Goal: Transaction & Acquisition: Download file/media

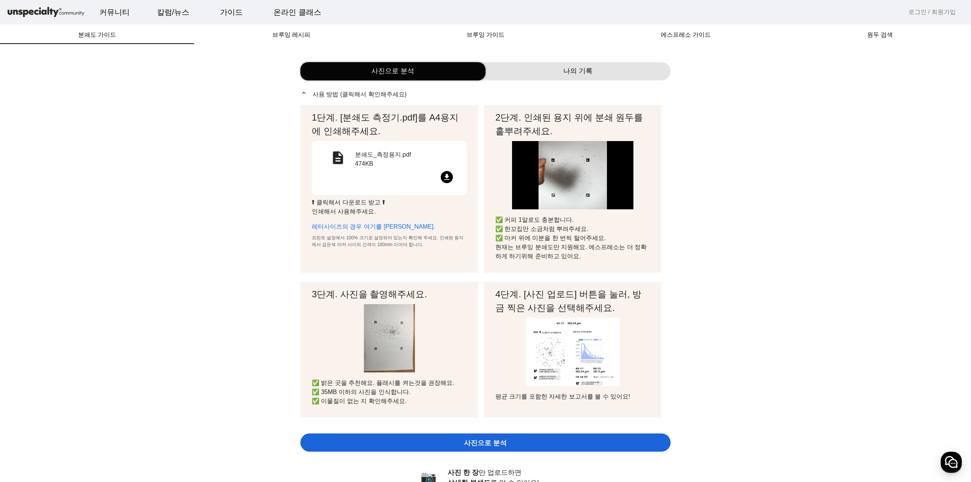
click at [437, 177] on div "file_download" at bounding box center [389, 178] width 137 height 15
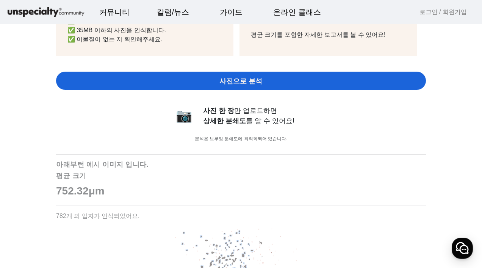
scroll to position [96, 0]
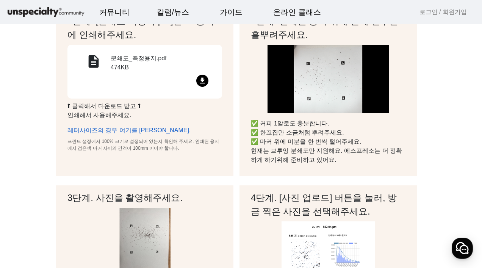
click at [134, 130] on link "레터사이즈의 경우 여기를 [PERSON_NAME]." at bounding box center [129, 130] width 123 height 6
click at [108, 131] on link "레터사이즈의 경우 여기를 [PERSON_NAME]." at bounding box center [129, 130] width 123 height 6
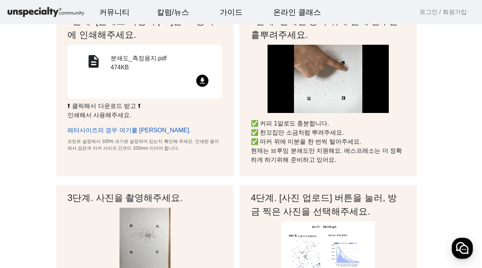
click at [129, 127] on link "레터사이즈의 경우 여기를 [PERSON_NAME]." at bounding box center [129, 130] width 123 height 6
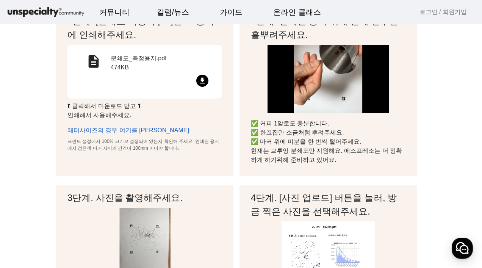
click at [129, 127] on link "레터사이즈의 경우 여기를 [PERSON_NAME]." at bounding box center [129, 130] width 123 height 6
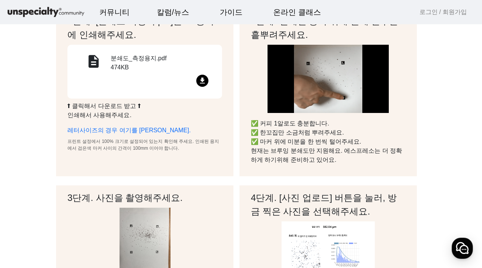
drag, startPoint x: 132, startPoint y: 129, endPoint x: 82, endPoint y: 151, distance: 54.0
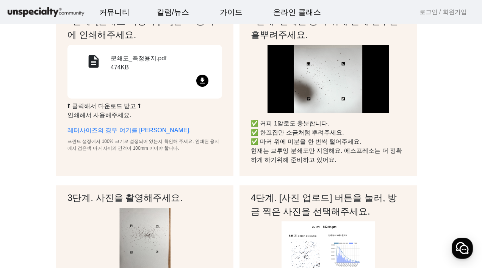
click at [82, 151] on div "1단계. [분쇄도 측정기.pdf]를 A4용지에 인쇄해주세요. description 분쇄도_측정용지.pdf 474KB file_download …" at bounding box center [144, 93] width 177 height 168
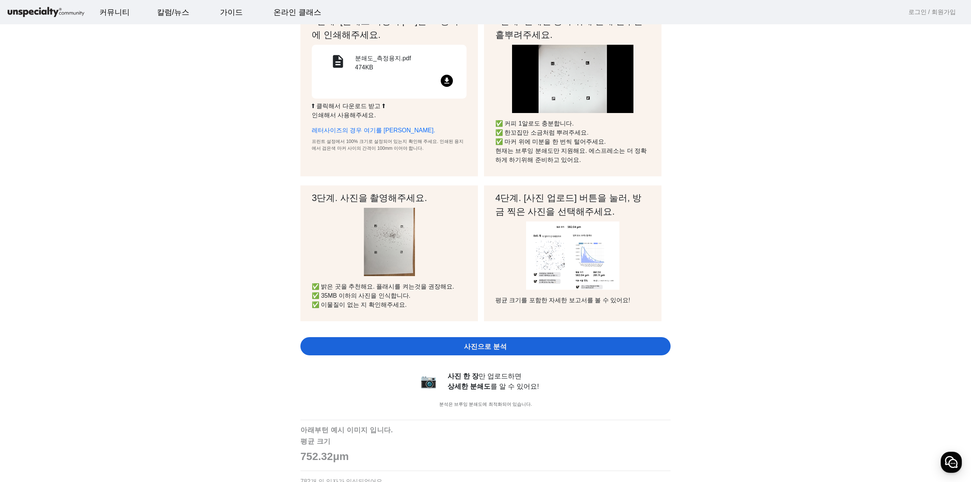
click at [834, 86] on app-grind-compass "사진으로 분석 나의 기록 expand_less 사용 방법 (클릭해서 확인해주세요) 1단계. [분쇄도 측정기.pdf]를 A4용지에 인쇄해주세요.…" at bounding box center [485, 476] width 953 height 1038
click at [355, 131] on link "레터사이즈의 경우 여기를 [PERSON_NAME]." at bounding box center [373, 130] width 123 height 6
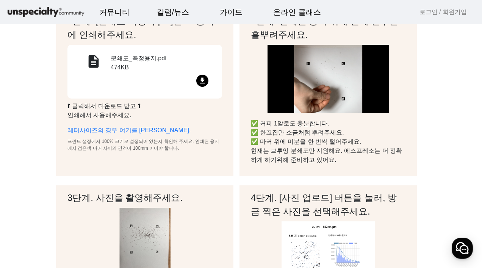
click at [200, 80] on mat-icon "file_download" at bounding box center [202, 81] width 12 height 12
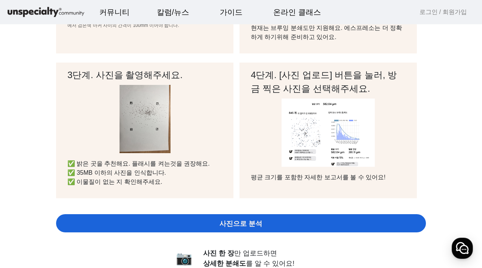
scroll to position [248, 0]
